Goal: Task Accomplishment & Management: Complete application form

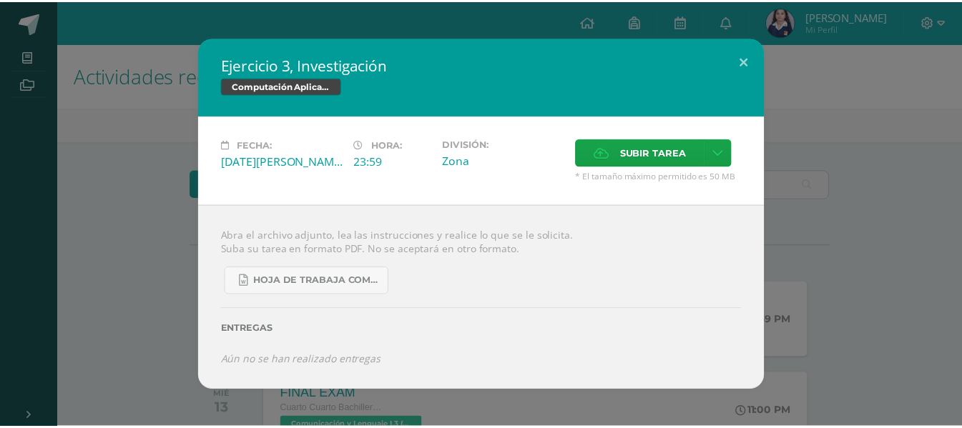
scroll to position [72, 0]
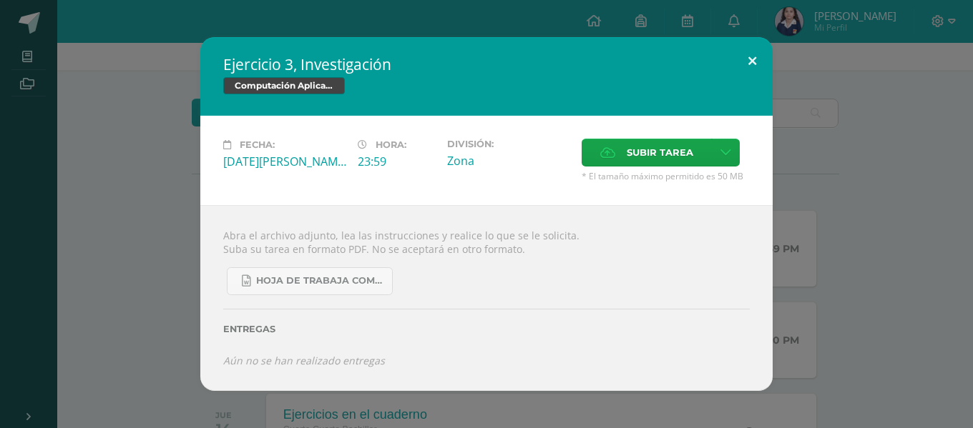
click at [743, 59] on button at bounding box center [752, 61] width 41 height 49
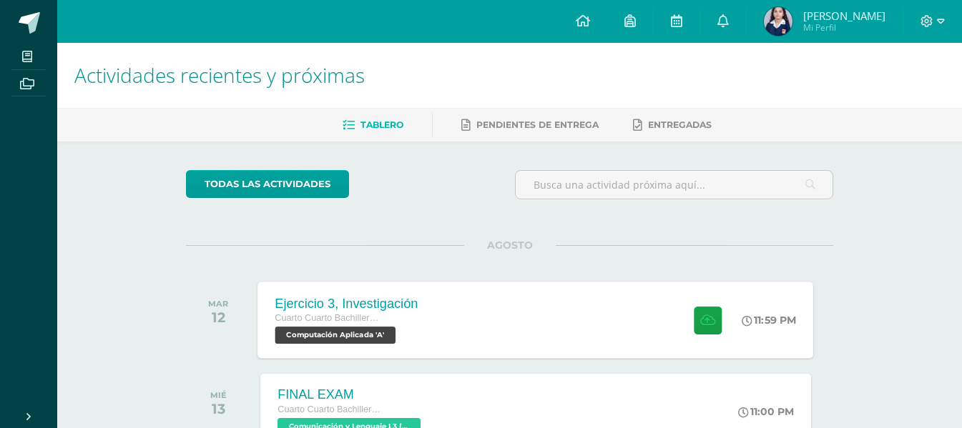
click at [481, 310] on div "Ejercicio 3, Investigación Cuarto Cuarto Bachillerato en Ciencias y Letras con …" at bounding box center [536, 320] width 556 height 77
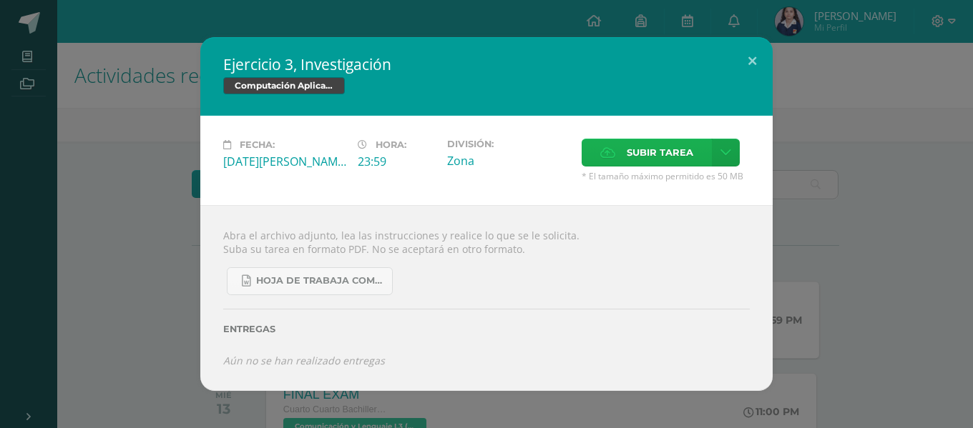
click at [652, 154] on span "Subir tarea" at bounding box center [659, 152] width 67 height 26
click at [0, 0] on input "Subir tarea" at bounding box center [0, 0] width 0 height 0
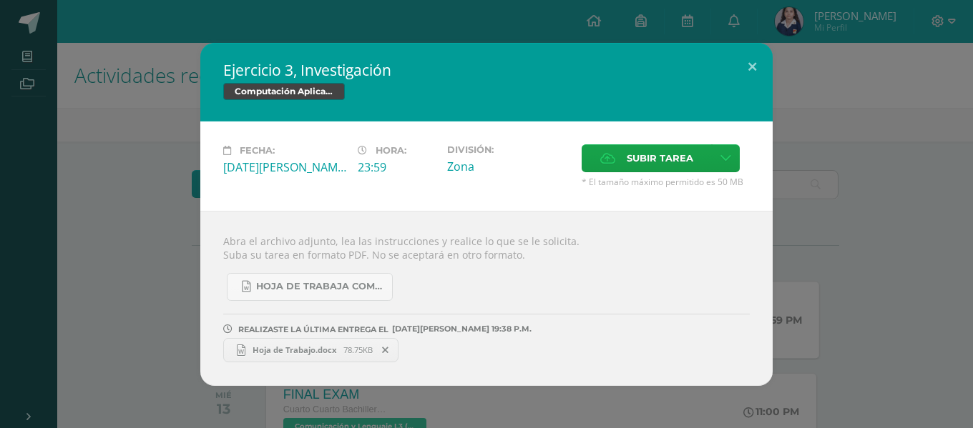
click at [836, 237] on div "Ejercicio 3, Investigación Computación Aplicada Fecha: Martes 12 de Agosto Hora…" at bounding box center [486, 214] width 961 height 343
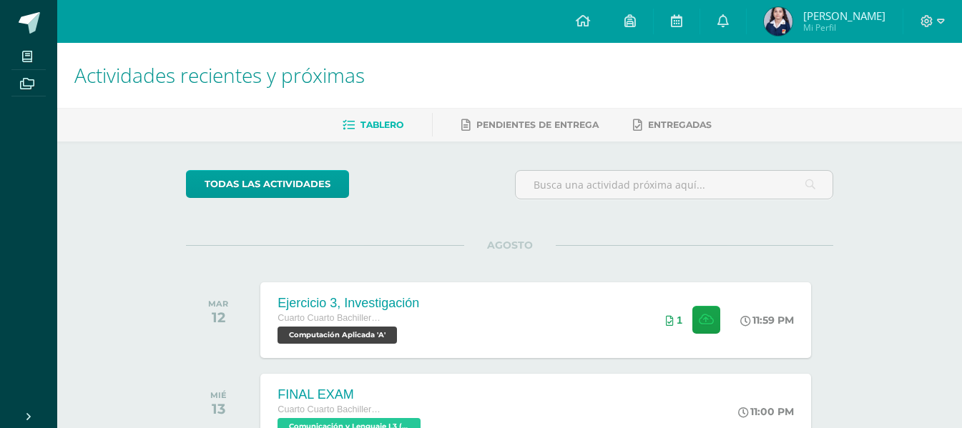
scroll to position [375, 0]
